Goal: Transaction & Acquisition: Purchase product/service

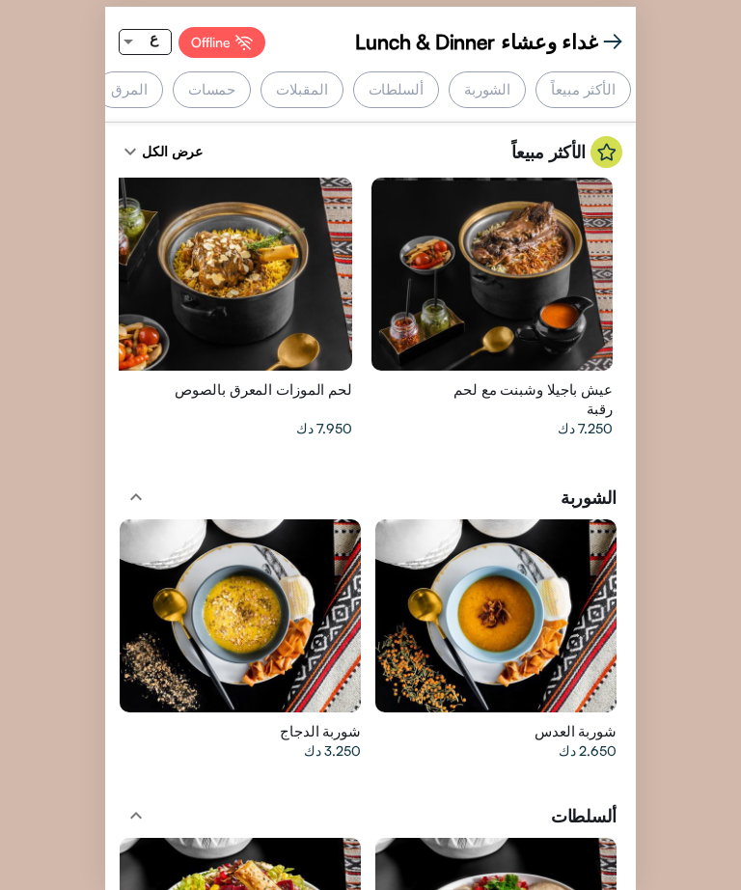
click at [138, 42] on div "ع" at bounding box center [154, 38] width 34 height 24
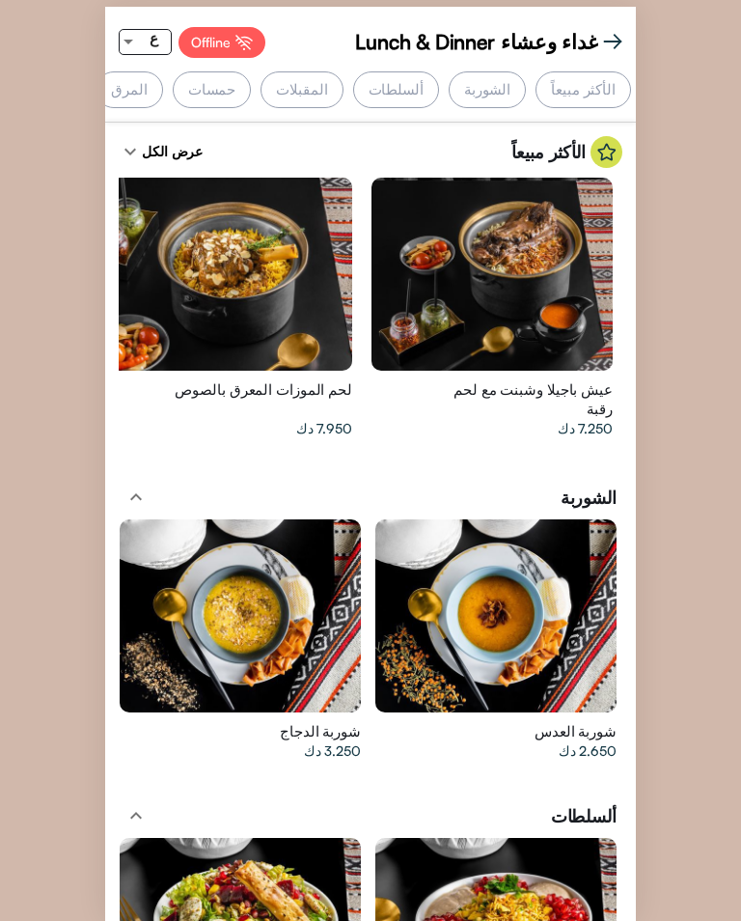
click at [147, 30] on div at bounding box center [370, 460] width 741 height 921
click at [135, 31] on div at bounding box center [128, 42] width 17 height 24
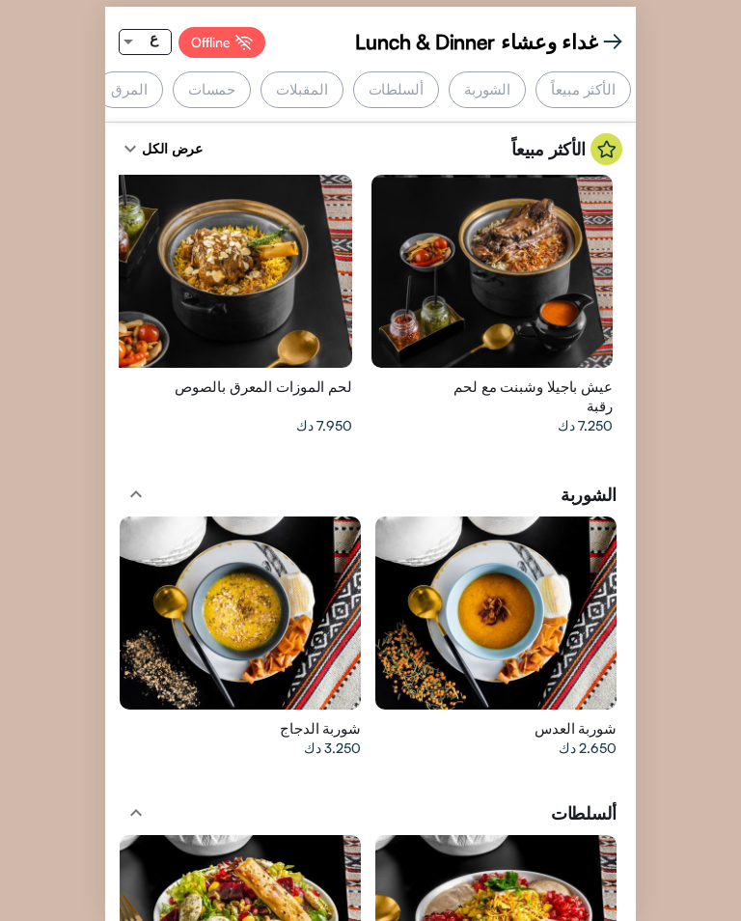
click at [137, 31] on div "ع" at bounding box center [154, 38] width 34 height 24
click at [140, 56] on span "EN" at bounding box center [152, 71] width 37 height 43
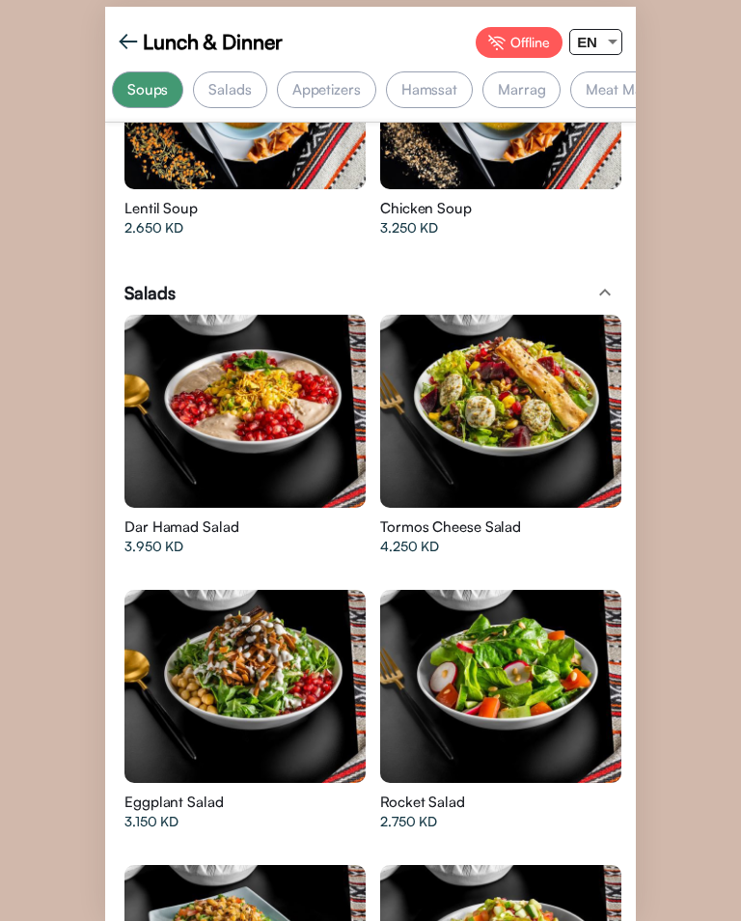
scroll to position [540, 0]
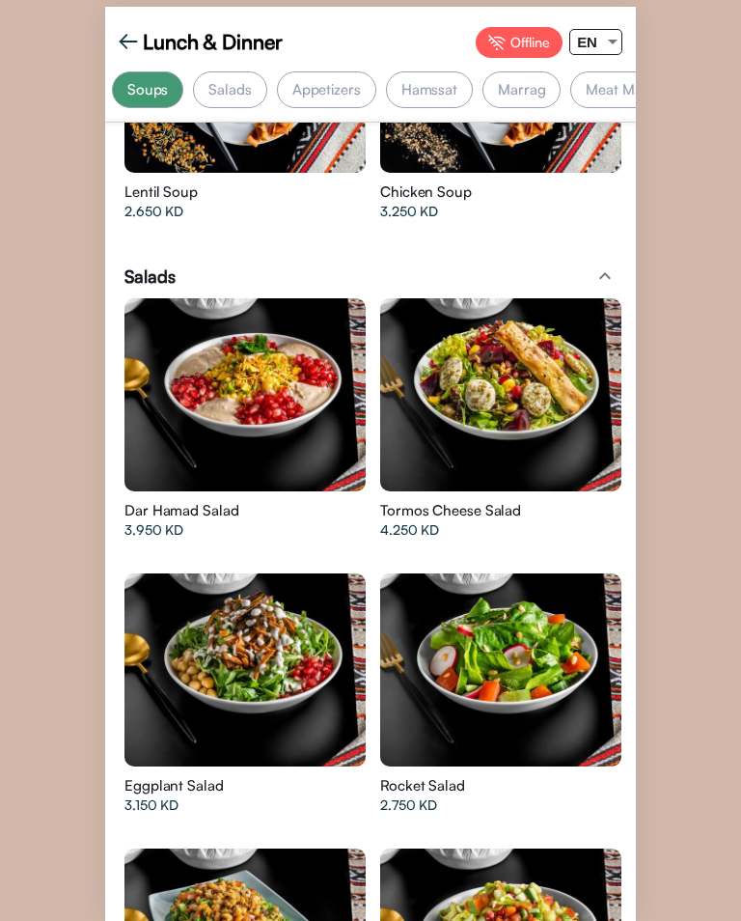
click at [209, 392] on div at bounding box center [245, 394] width 241 height 193
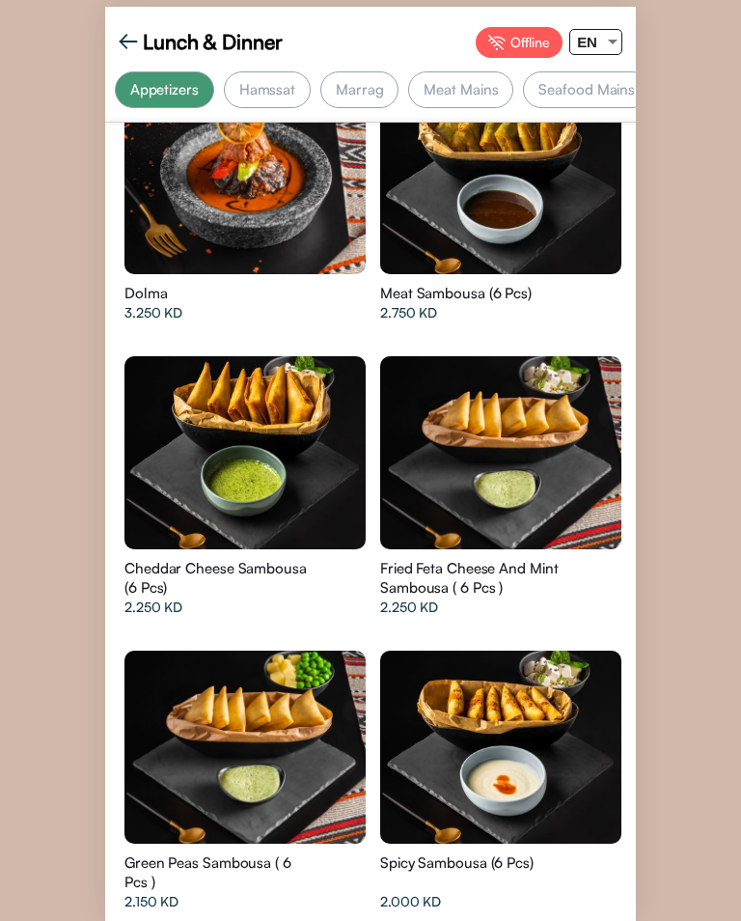
scroll to position [0, 0]
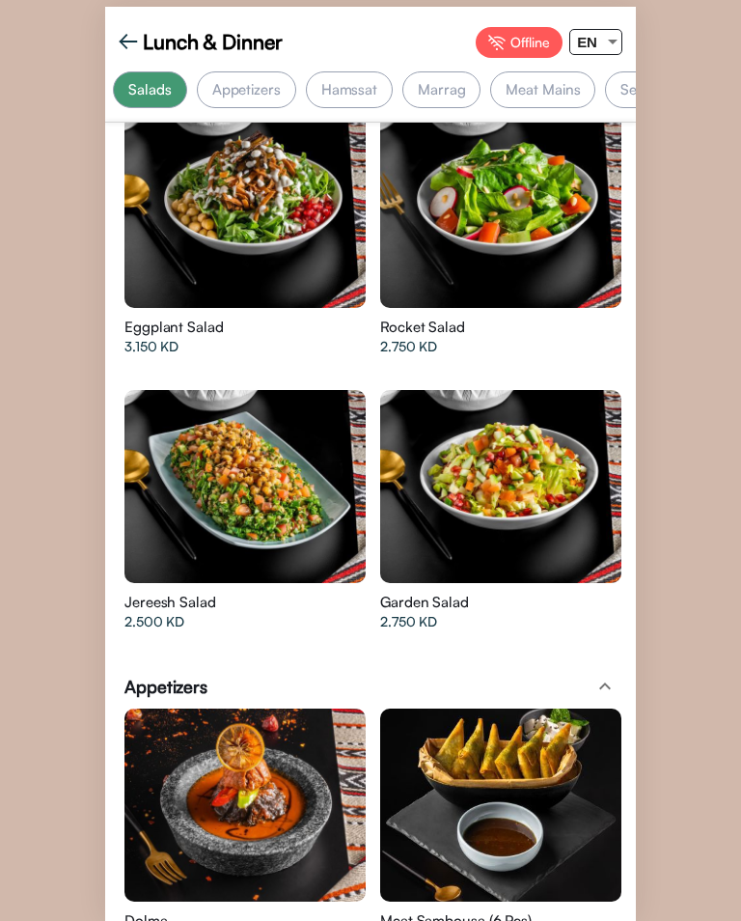
click at [372, 90] on div "Hamssat" at bounding box center [349, 89] width 87 height 37
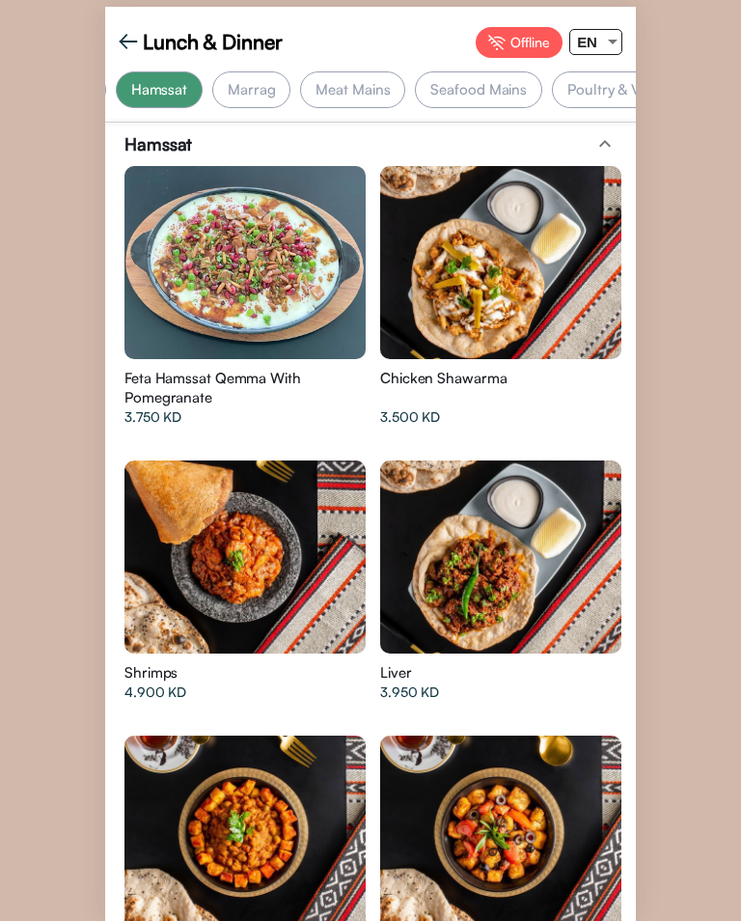
click at [356, 75] on div "Meat Mains" at bounding box center [352, 89] width 105 height 37
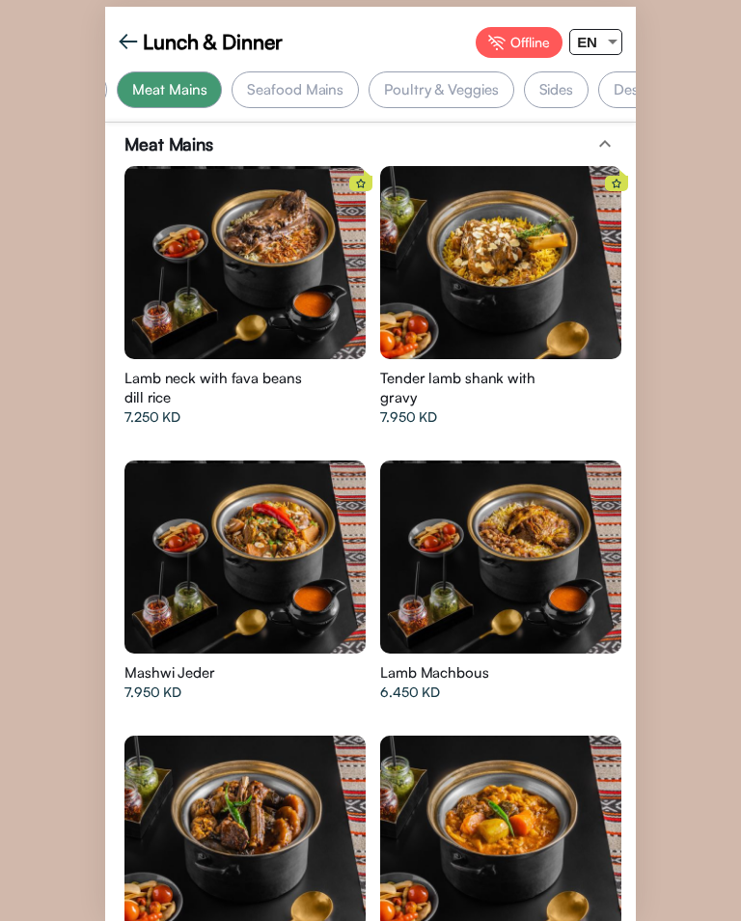
click at [443, 83] on div "Poultry & Veggies" at bounding box center [441, 89] width 145 height 37
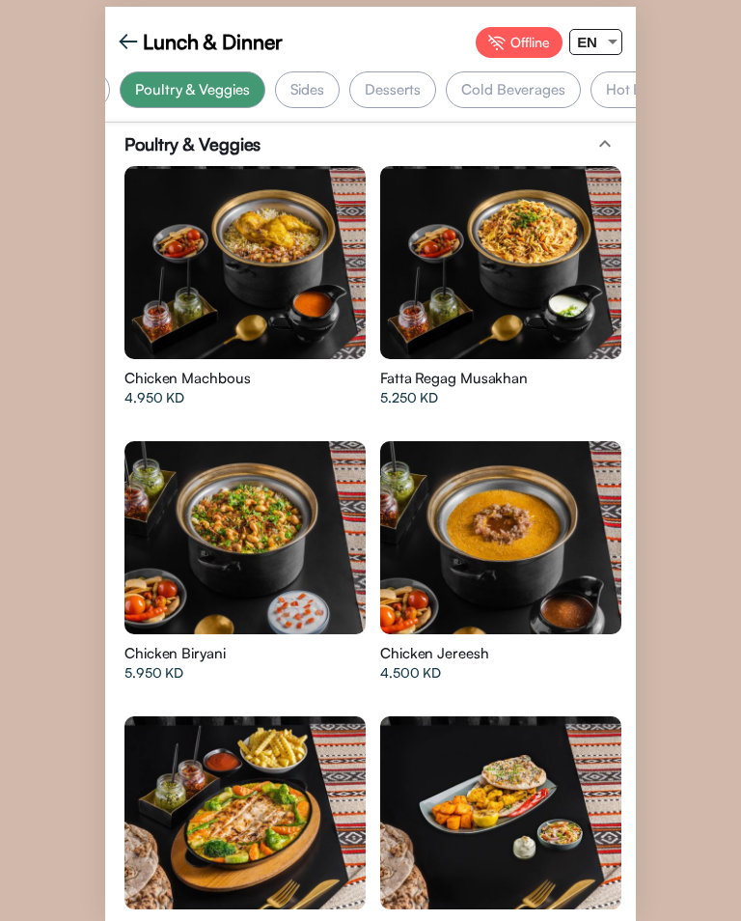
click at [406, 82] on div "Desserts" at bounding box center [392, 89] width 87 height 37
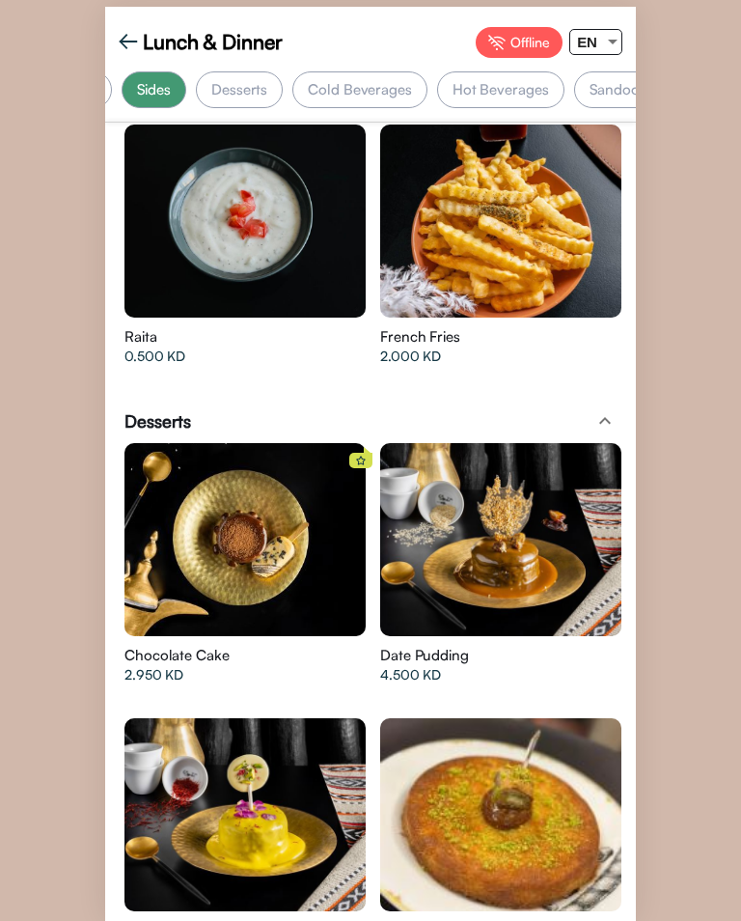
click at [250, 72] on div "Desserts" at bounding box center [239, 89] width 87 height 37
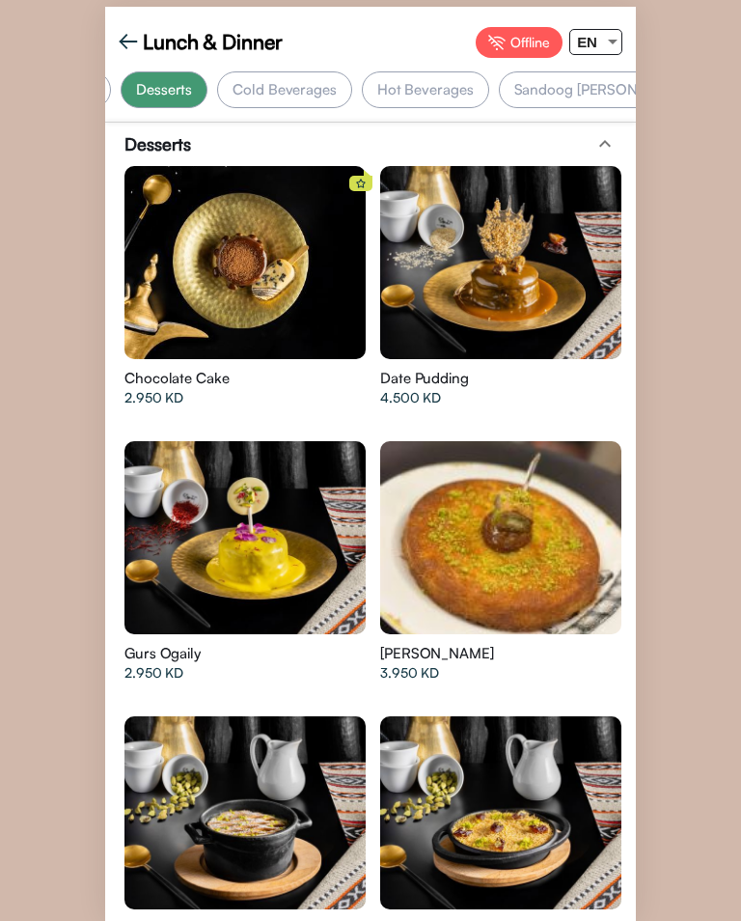
click at [291, 87] on div "Cold Beverages" at bounding box center [284, 89] width 135 height 37
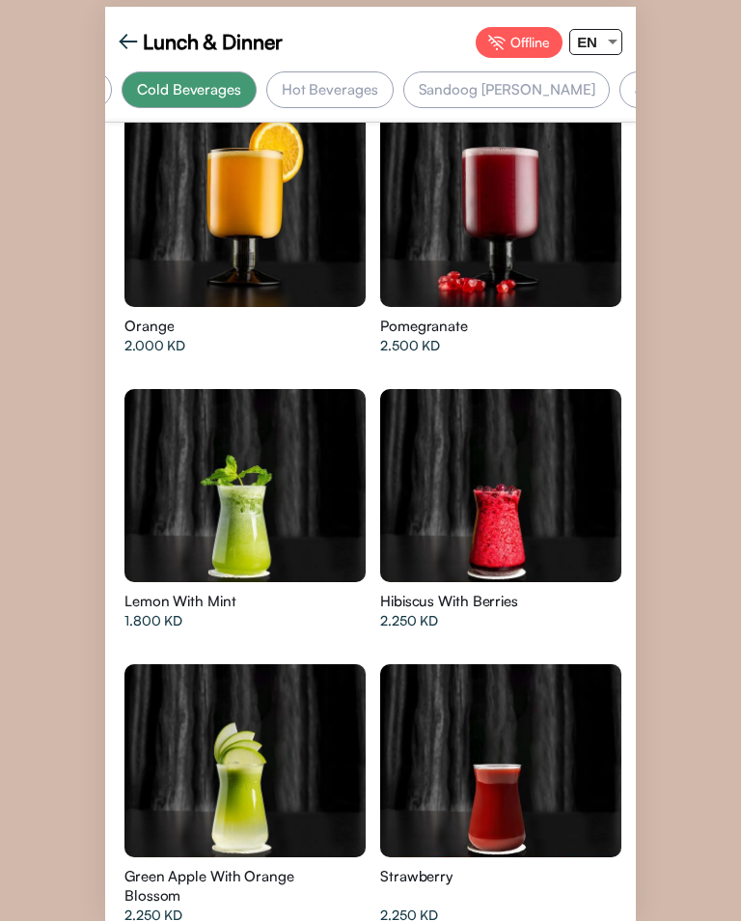
click at [129, 32] on img at bounding box center [128, 41] width 19 height 19
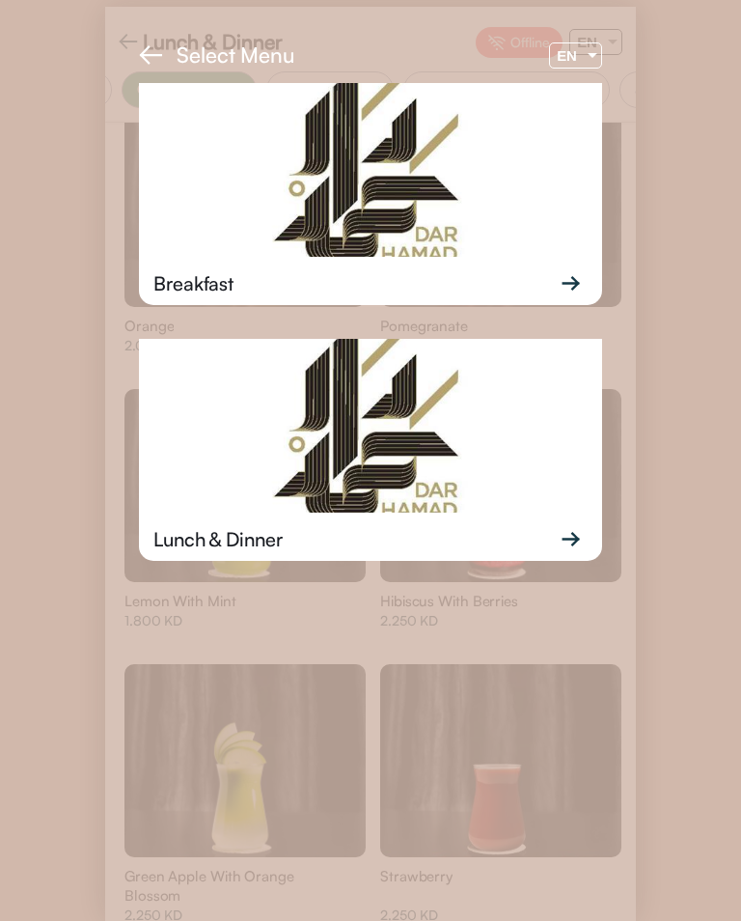
click at [438, 465] on img at bounding box center [370, 426] width 463 height 174
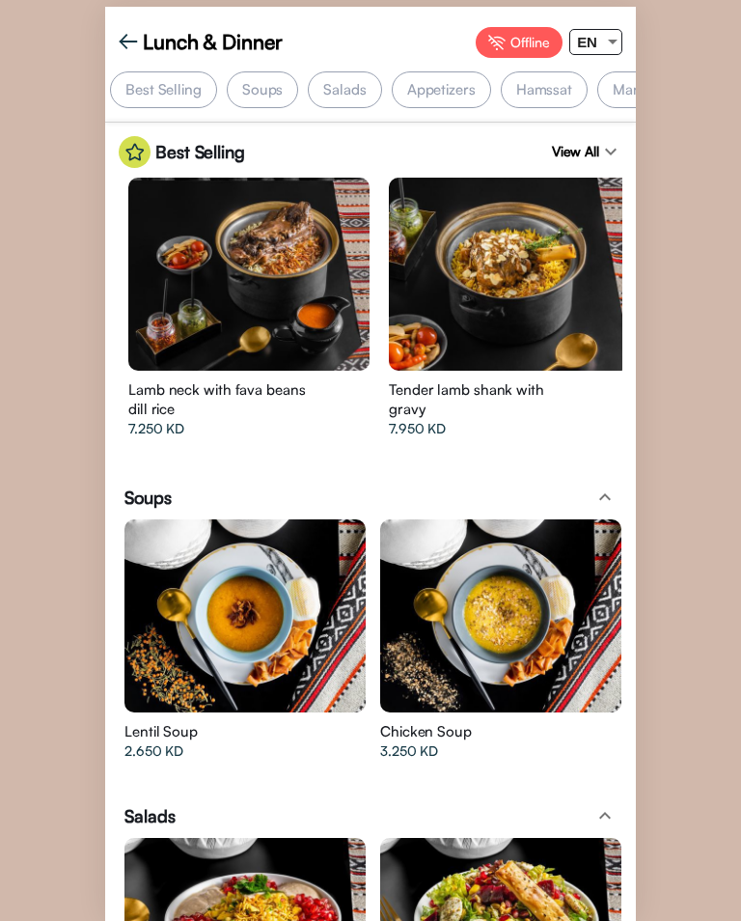
click at [483, 412] on span "Tender lamb shank with gravy" at bounding box center [480, 399] width 183 height 39
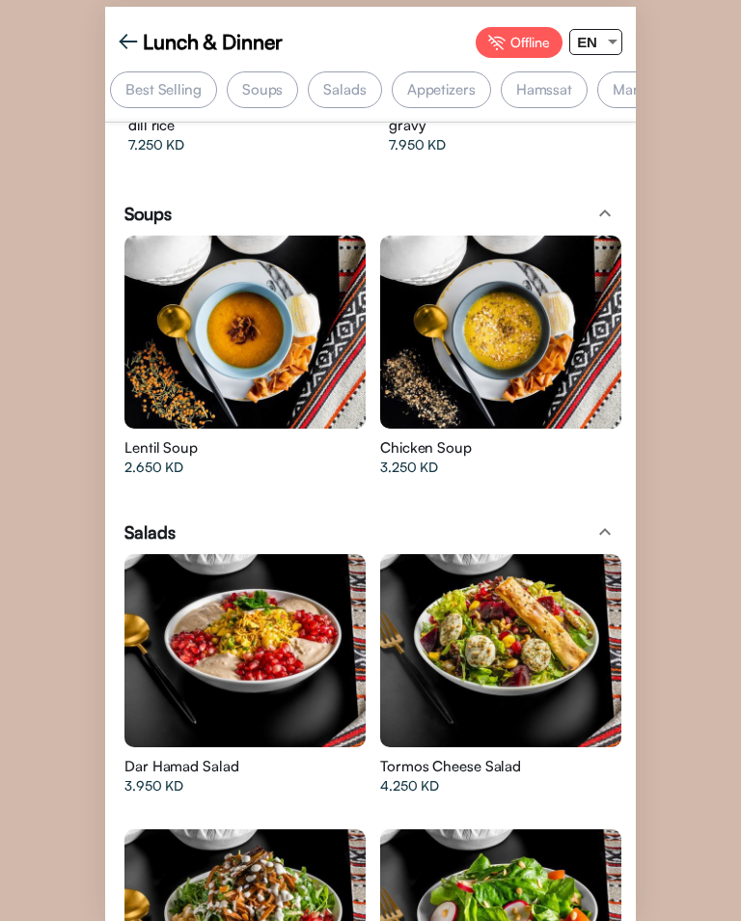
click at [306, 621] on div at bounding box center [245, 650] width 241 height 193
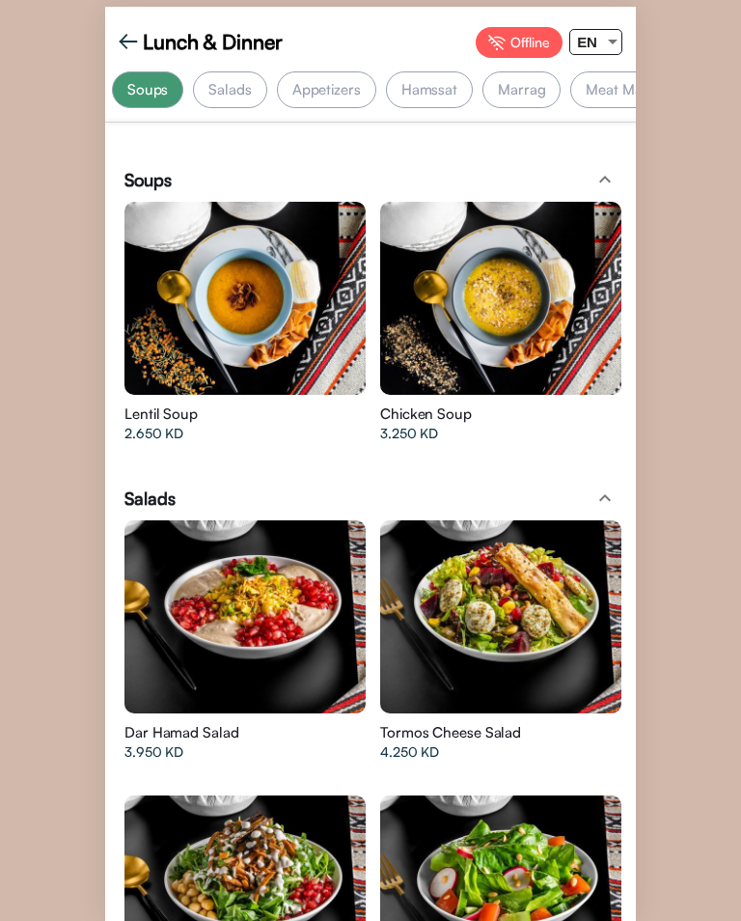
click at [517, 87] on div "Marrag" at bounding box center [522, 89] width 78 height 37
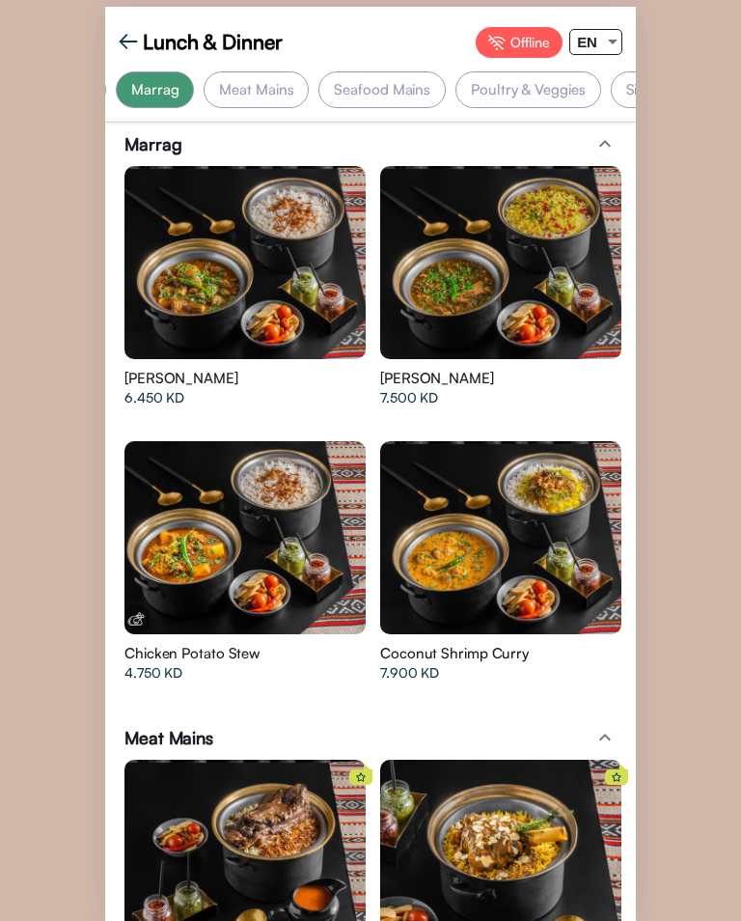
click at [542, 87] on div "Poultry & Veggies" at bounding box center [528, 89] width 145 height 37
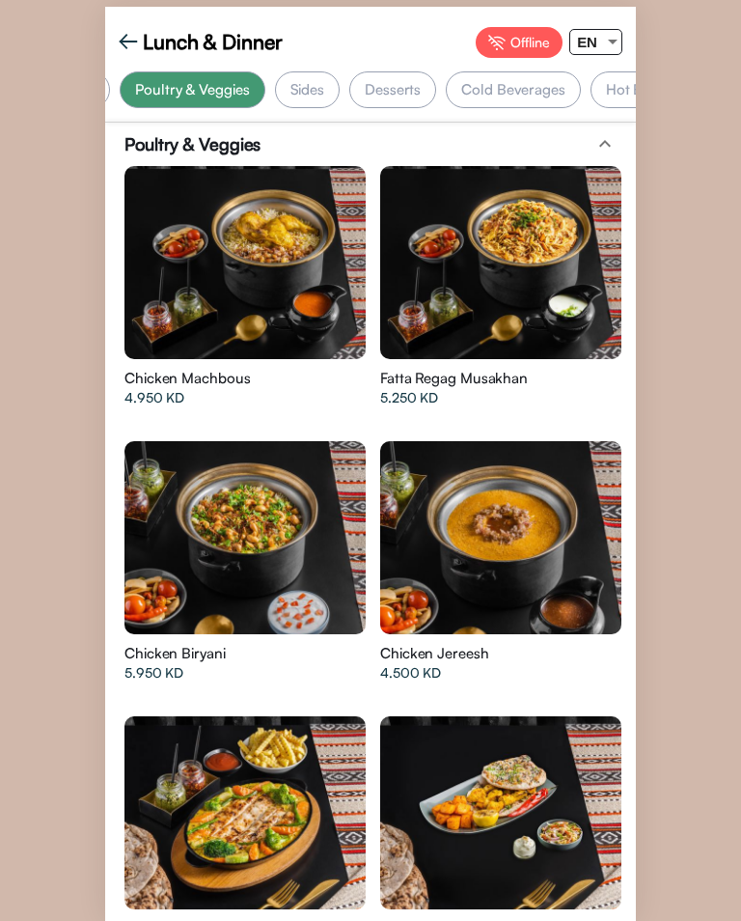
click at [607, 88] on div "Hot Beverages" at bounding box center [654, 89] width 127 height 37
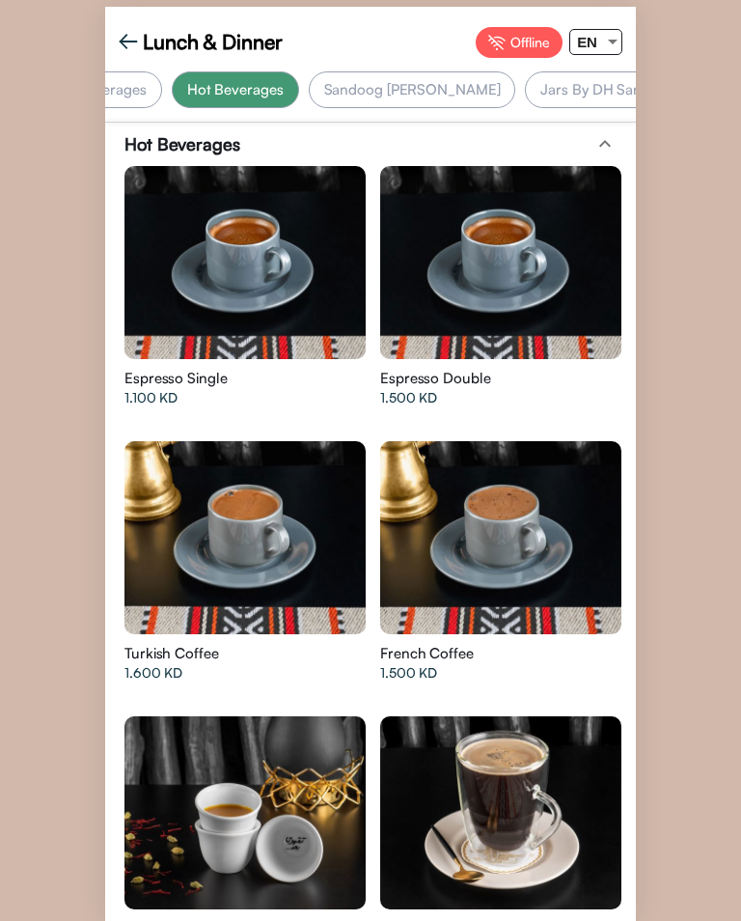
click at [139, 92] on div "Cold Beverages" at bounding box center [94, 89] width 135 height 37
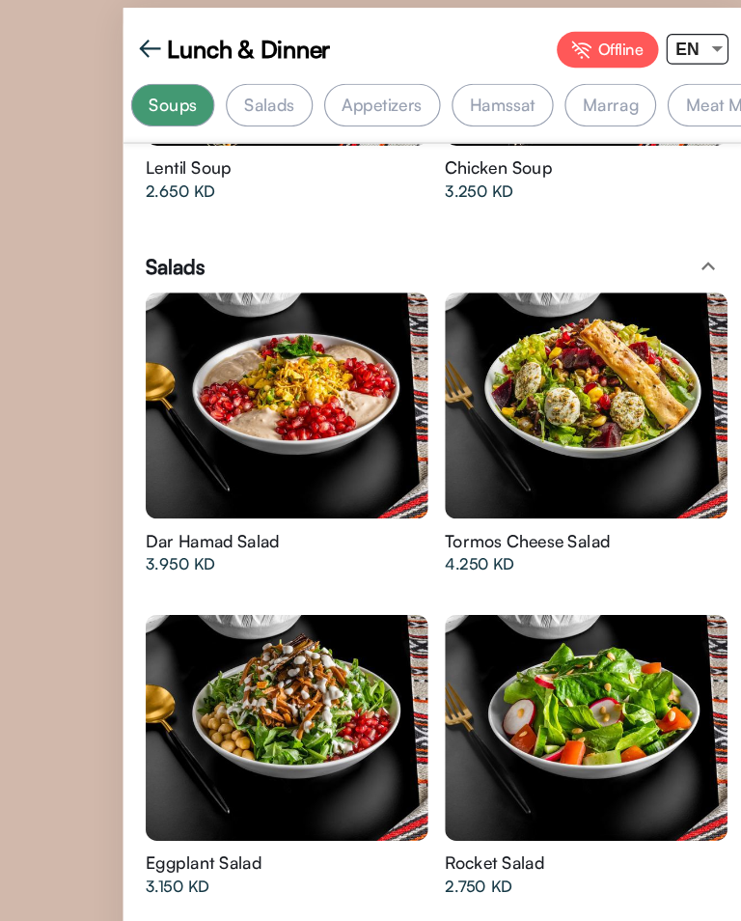
scroll to position [108, 6]
click at [526, 250] on div at bounding box center [500, 346] width 241 height 193
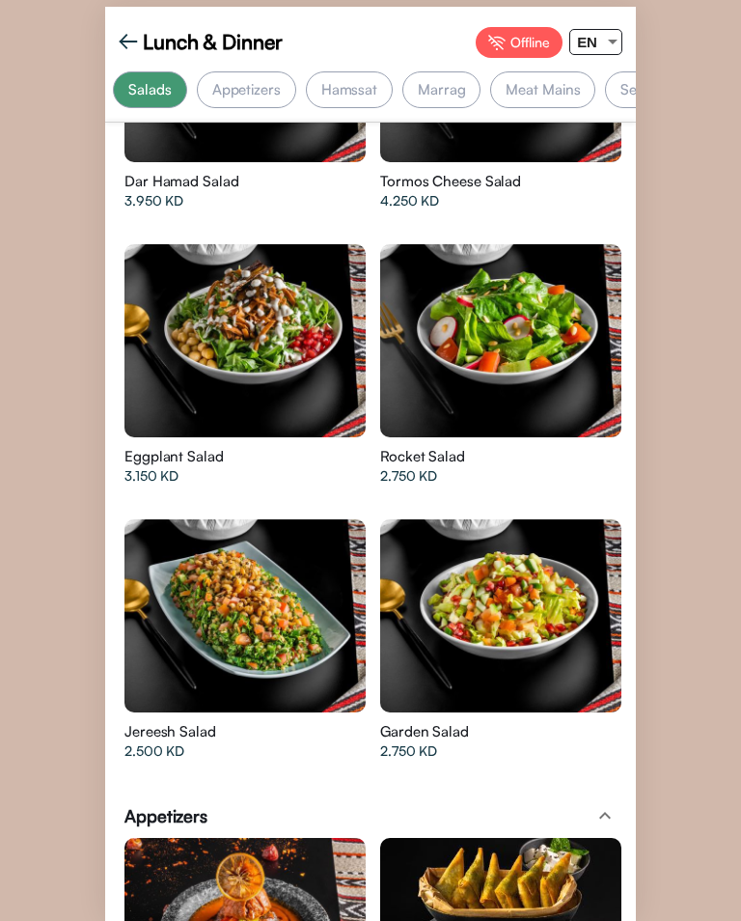
scroll to position [871, 0]
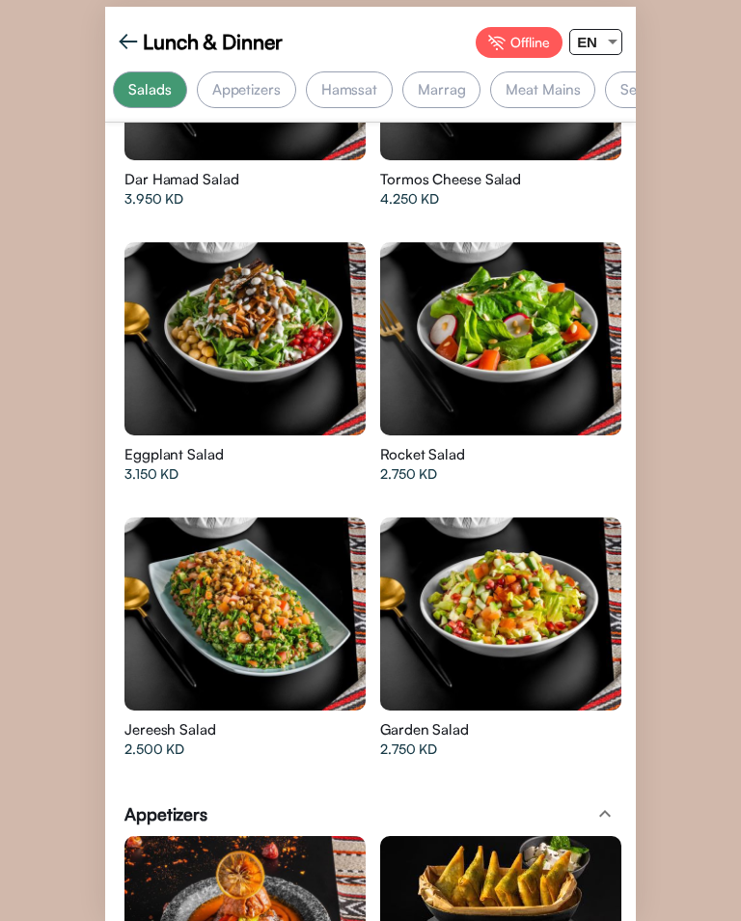
click at [556, 623] on div at bounding box center [500, 613] width 241 height 193
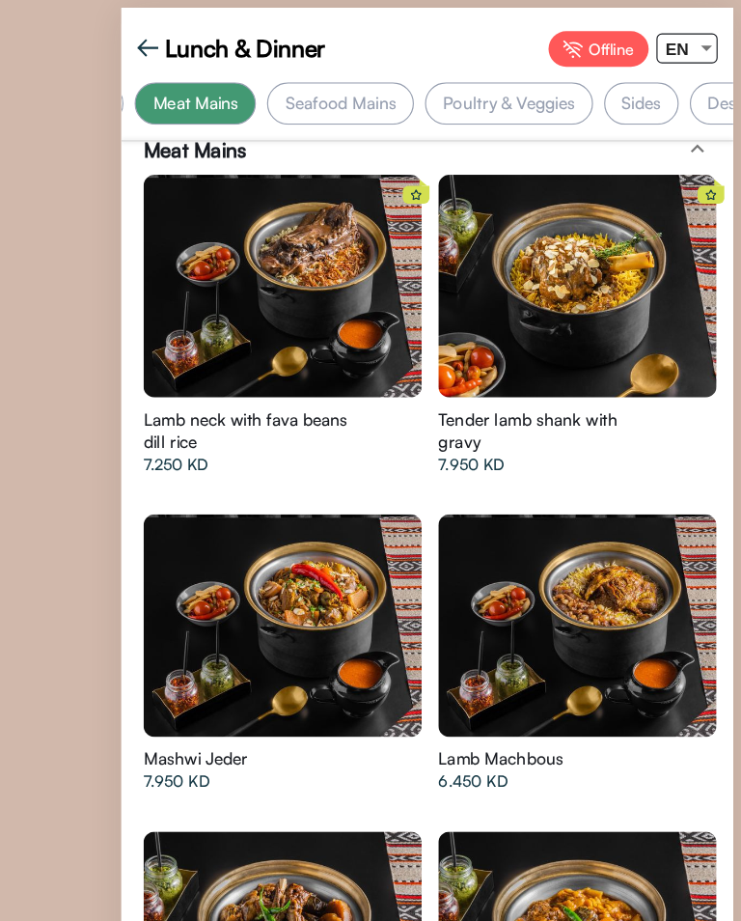
click at [170, 721] on div at bounding box center [245, 817] width 241 height 193
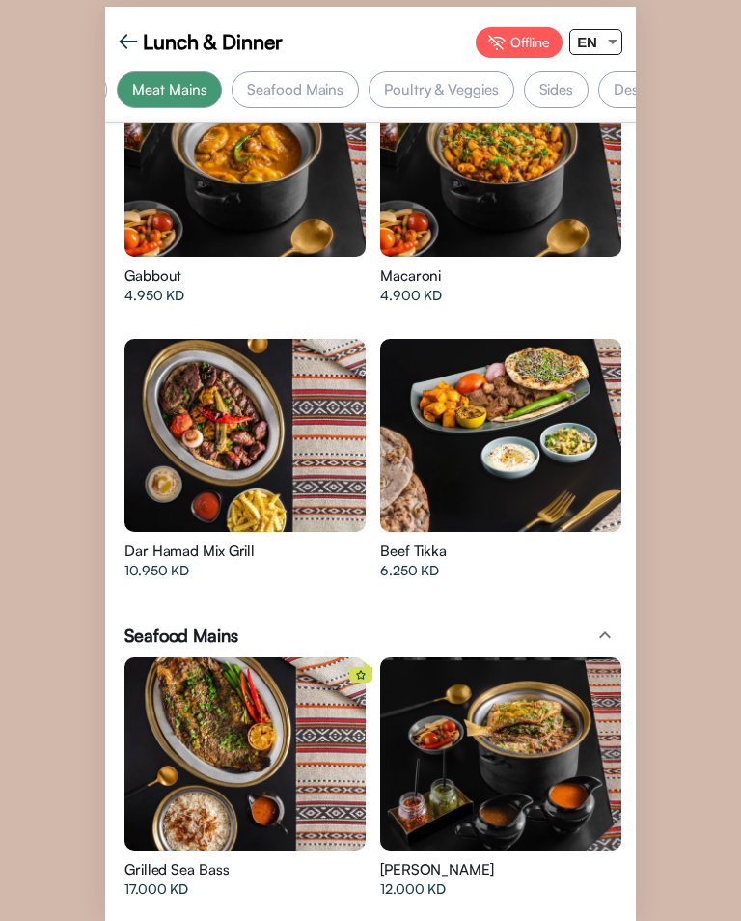
click at [194, 377] on div at bounding box center [245, 435] width 241 height 193
